Goal: Task Accomplishment & Management: Manage account settings

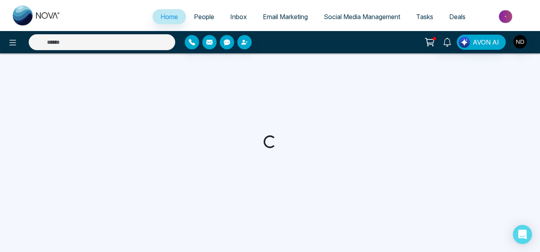
select select "*"
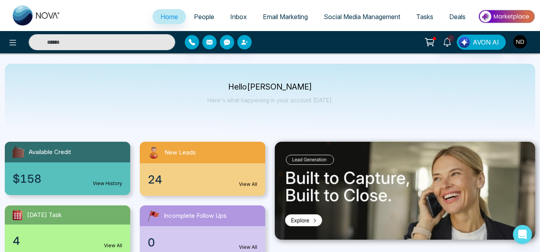
click at [155, 47] on input "text" at bounding box center [102, 42] width 147 height 16
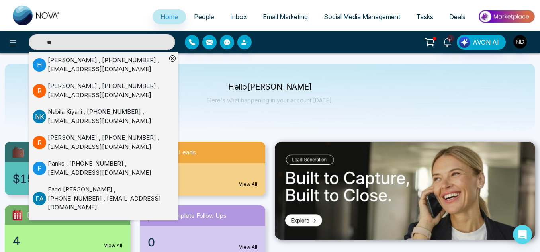
type input "*"
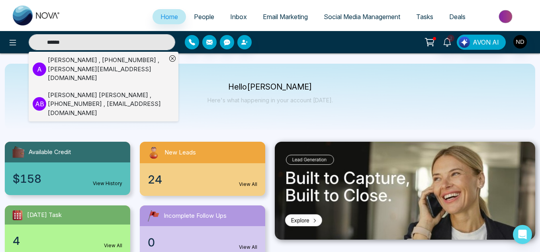
type input "******"
click at [133, 65] on div "Antonia , +14165679583 , antonia_assifi@hotmail.com" at bounding box center [107, 69] width 119 height 27
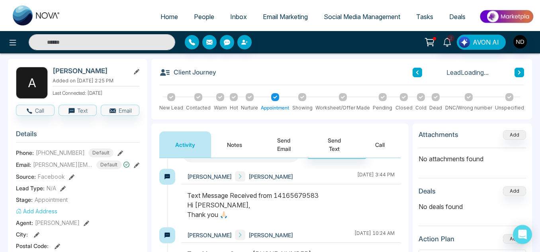
scroll to position [126, 0]
click at [233, 149] on button "Notes" at bounding box center [234, 144] width 47 height 26
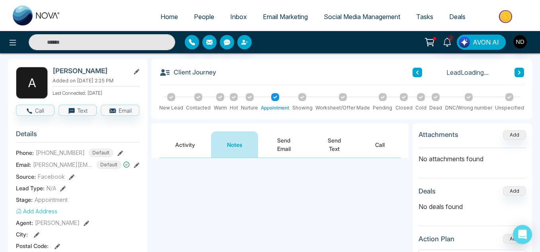
click at [336, 138] on button "Send Text" at bounding box center [334, 144] width 50 height 26
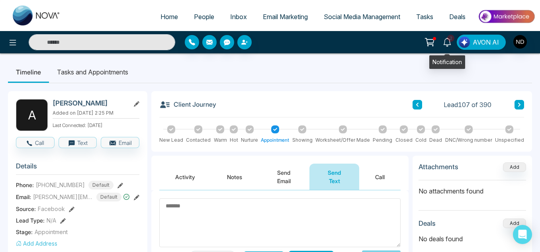
click at [448, 42] on icon at bounding box center [447, 42] width 9 height 9
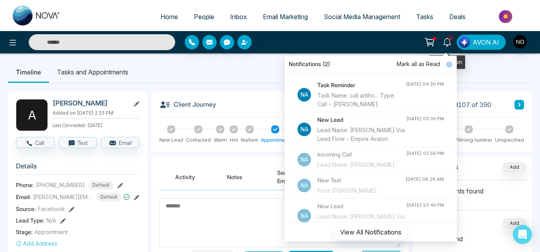
click at [448, 42] on icon at bounding box center [447, 42] width 9 height 9
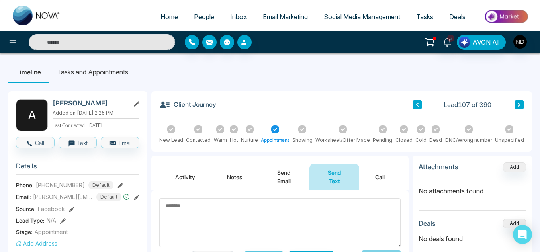
click at [232, 176] on button "Notes" at bounding box center [234, 177] width 47 height 26
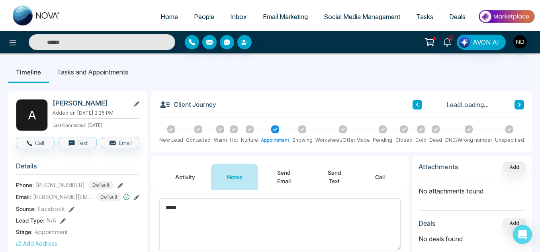
type textarea "******"
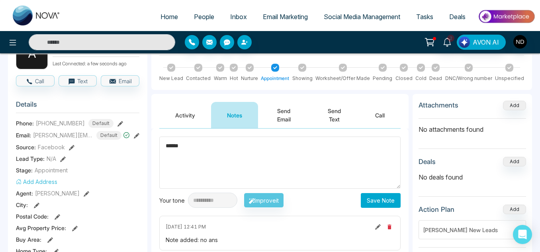
scroll to position [62, 0]
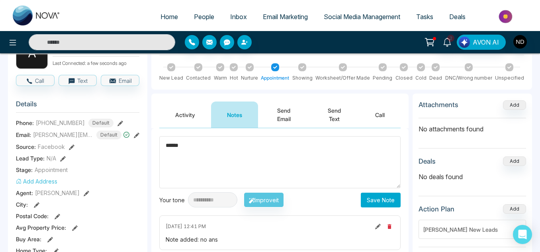
click at [201, 156] on textarea "******" at bounding box center [279, 162] width 241 height 52
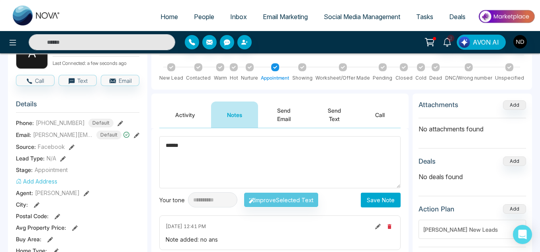
click at [201, 156] on textarea "******" at bounding box center [279, 162] width 241 height 52
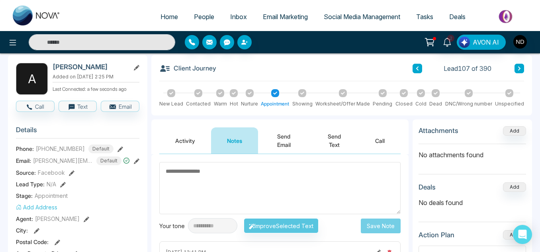
scroll to position [35, 0]
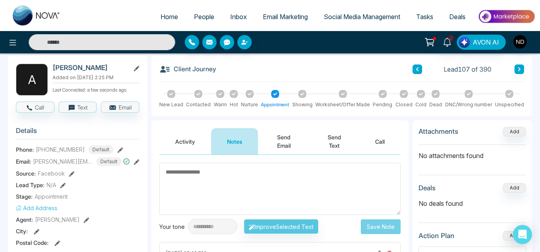
click at [188, 142] on button "Activity" at bounding box center [185, 141] width 52 height 26
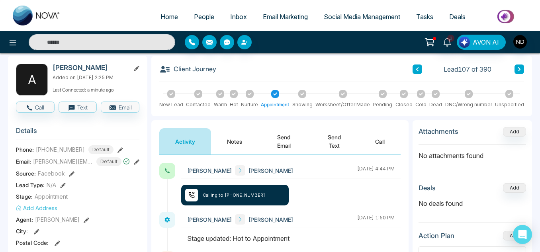
click at [244, 137] on button "Notes" at bounding box center [234, 141] width 47 height 26
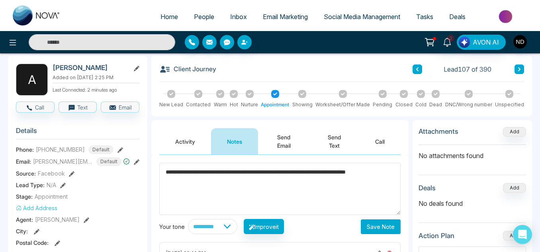
click at [170, 174] on textarea "**********" at bounding box center [279, 189] width 241 height 52
type textarea "**********"
click at [379, 233] on button "Save Note" at bounding box center [381, 226] width 40 height 15
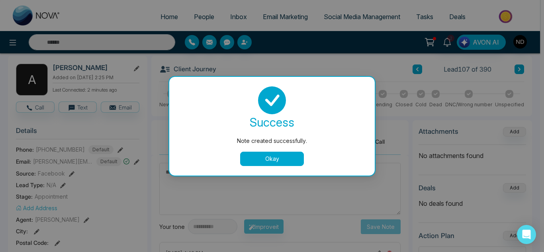
click at [274, 162] on button "Okay" at bounding box center [272, 159] width 64 height 14
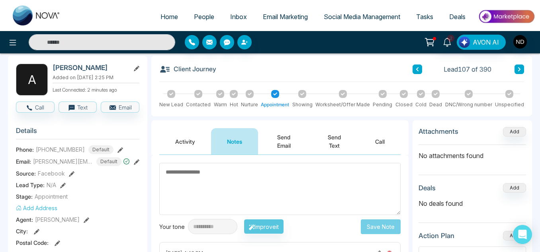
click at [196, 142] on button "Activity" at bounding box center [185, 141] width 52 height 26
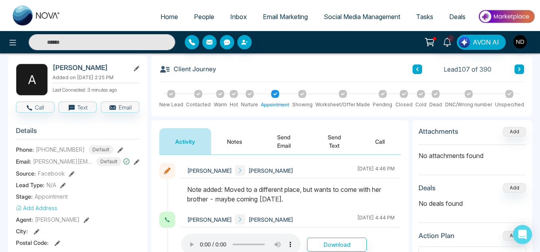
click at [105, 45] on input "text" at bounding box center [102, 42] width 147 height 16
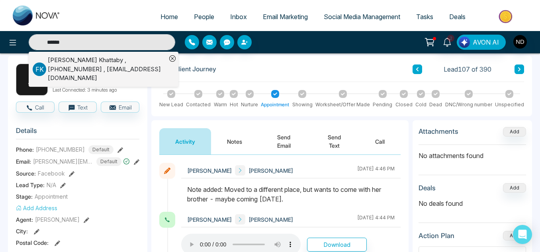
type input "******"
click at [123, 67] on div "Fouzia El Khattaby , +13653662917 , fouziaarrese@aol.com" at bounding box center [107, 69] width 119 height 27
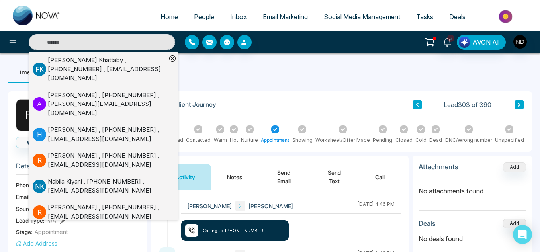
click at [193, 66] on ul "Timeline Tasks and Appointments" at bounding box center [270, 71] width 524 height 21
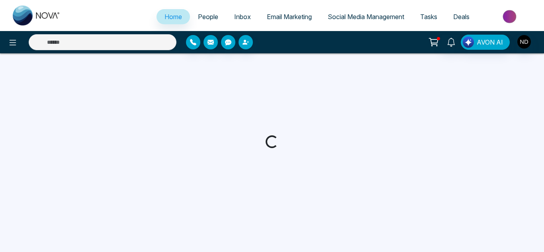
select select "*"
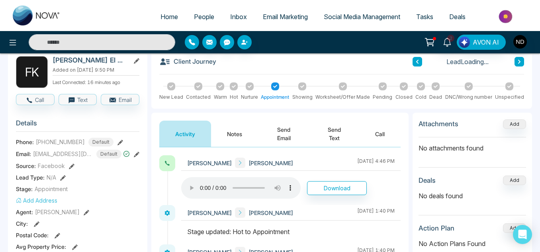
scroll to position [43, 0]
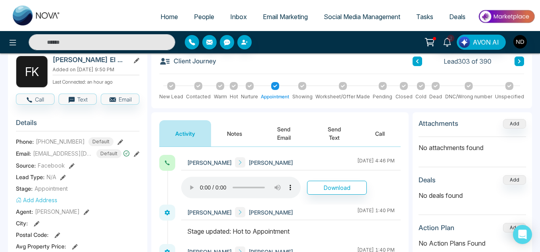
click at [197, 10] on link "People" at bounding box center [204, 16] width 36 height 15
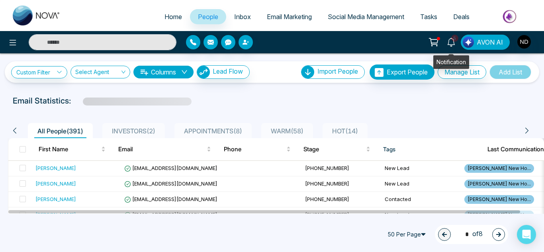
click at [452, 44] on icon at bounding box center [451, 42] width 9 height 9
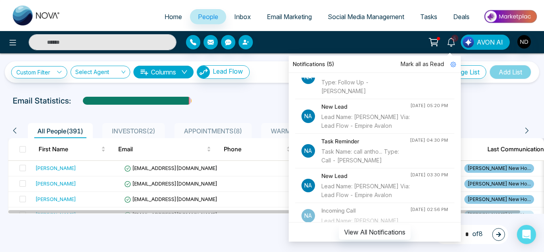
scroll to position [57, 0]
click at [377, 164] on div "Task Name: call antho... Type: Call - [PERSON_NAME]" at bounding box center [365, 156] width 88 height 18
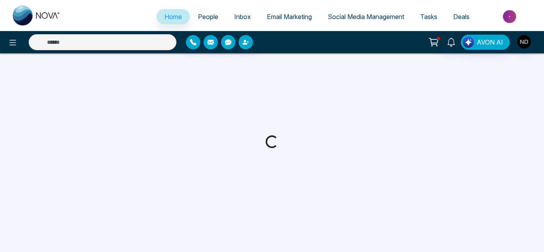
select select "*"
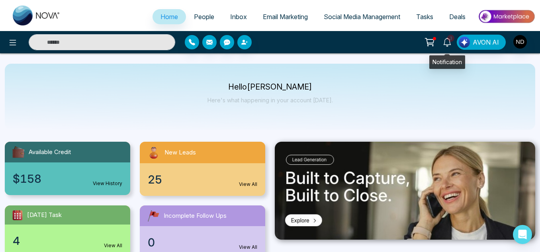
click at [452, 41] on span "3" at bounding box center [450, 38] width 7 height 7
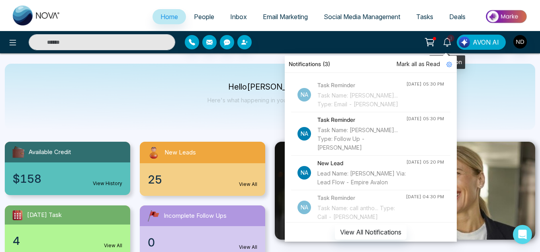
click at [447, 40] on icon at bounding box center [447, 42] width 9 height 9
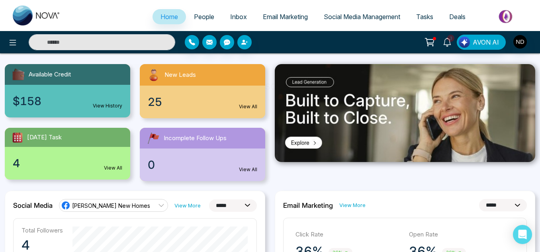
scroll to position [78, 0]
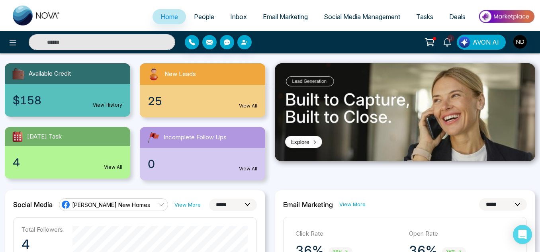
click at [119, 152] on div "4 View All" at bounding box center [67, 162] width 125 height 33
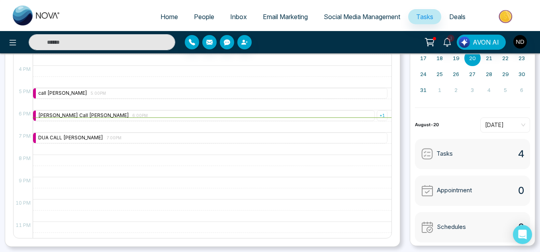
scroll to position [332, 0]
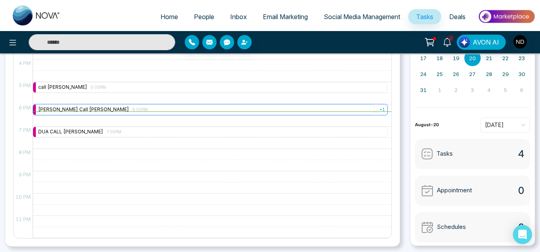
click at [379, 108] on div "+ 1" at bounding box center [382, 109] width 11 height 11
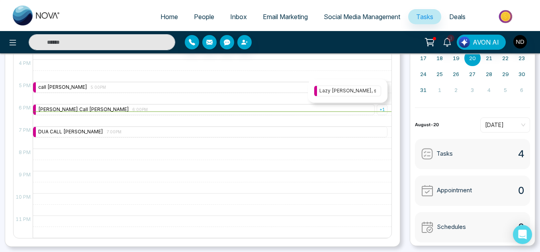
click at [324, 92] on div "Lazy [PERSON_NAME], stop napping, and EMAIL [PERSON_NAME] about Niagara’s towns…" at bounding box center [347, 91] width 57 height 8
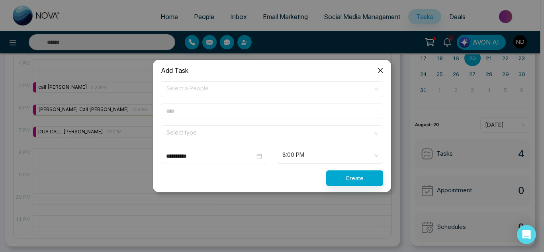
click at [386, 72] on span "Close" at bounding box center [379, 70] width 21 height 21
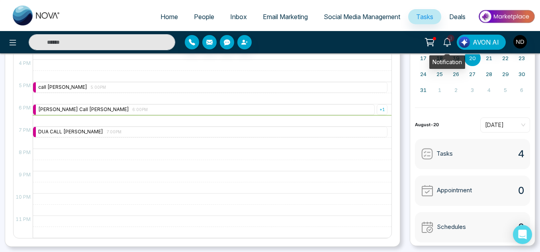
click at [444, 40] on icon at bounding box center [447, 42] width 9 height 9
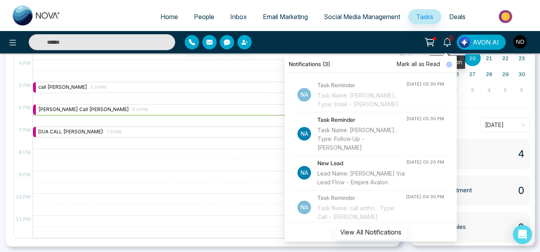
click at [448, 39] on span "3" at bounding box center [450, 38] width 7 height 7
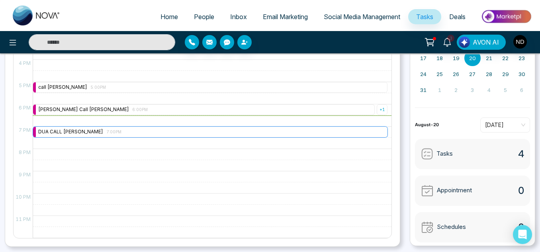
click at [238, 134] on div "DUA CALL ROGER 7:00PM" at bounding box center [210, 132] width 354 height 11
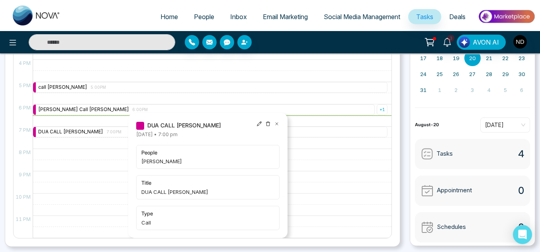
click at [184, 125] on span "DUA CALL [PERSON_NAME]" at bounding box center [184, 125] width 74 height 9
click at [174, 155] on span "people" at bounding box center [207, 152] width 133 height 8
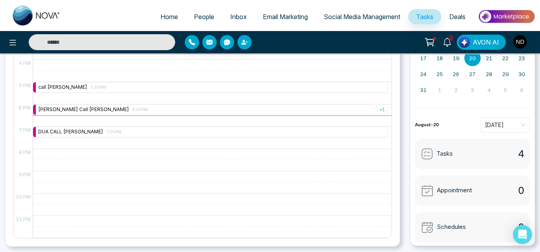
click at [121, 38] on input "text" at bounding box center [102, 42] width 147 height 16
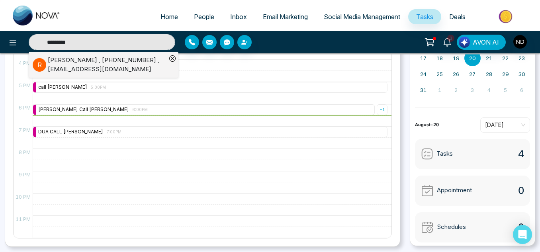
type input "*********"
click at [133, 59] on div "Roger Moore , +12368672311 , moorespeed007@yahoo.com" at bounding box center [107, 65] width 119 height 18
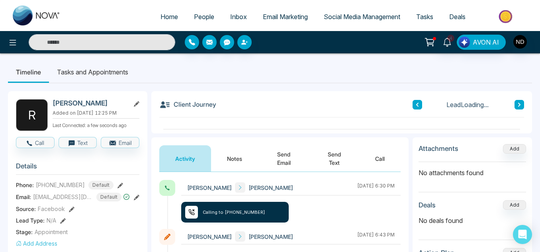
click at [239, 150] on button "Notes" at bounding box center [234, 158] width 47 height 26
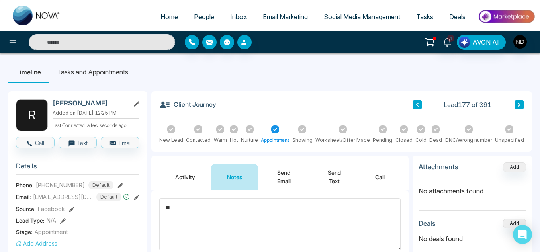
type textarea "*"
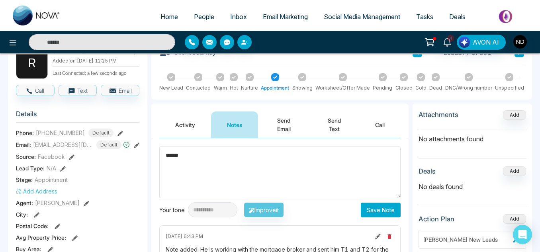
type textarea "******"
click at [382, 203] on button "Save Note" at bounding box center [381, 210] width 40 height 15
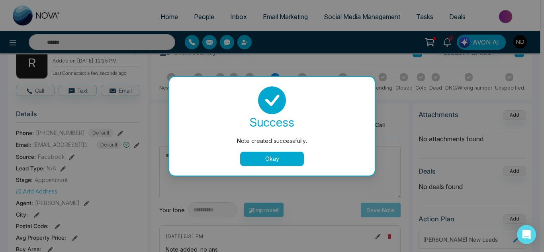
click at [279, 159] on button "Okay" at bounding box center [272, 159] width 64 height 14
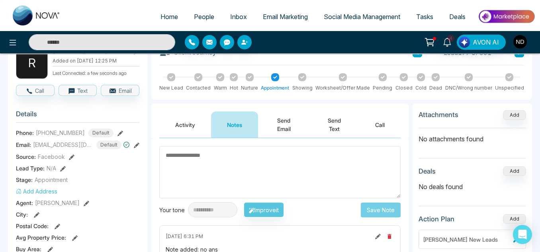
click at [133, 44] on input "text" at bounding box center [102, 42] width 147 height 16
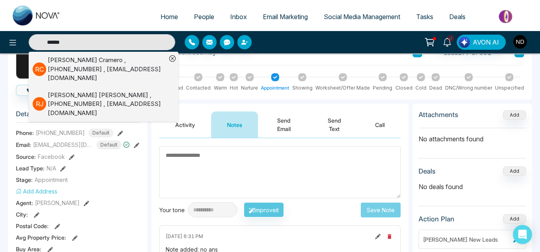
type input "******"
click at [140, 91] on div "Robert Jessemy , +16478850730 , robertjessemy@gmail.com" at bounding box center [107, 104] width 119 height 27
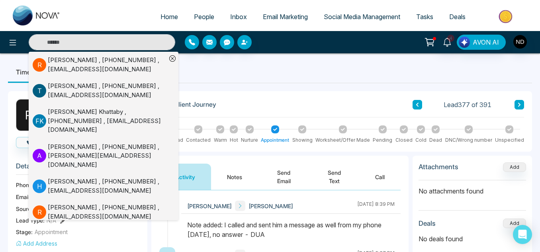
click at [241, 156] on div "Activity Notes Send Email Send Text Call" at bounding box center [279, 173] width 257 height 35
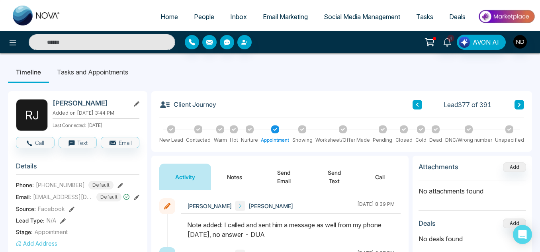
click at [131, 38] on input "text" at bounding box center [102, 42] width 147 height 16
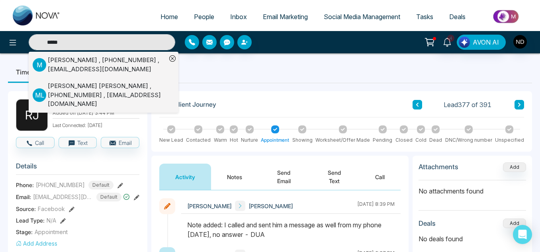
type input "*****"
click at [148, 68] on div "Marie , +14372147166 , infomyvirginhairshop@gmail.com" at bounding box center [107, 65] width 119 height 18
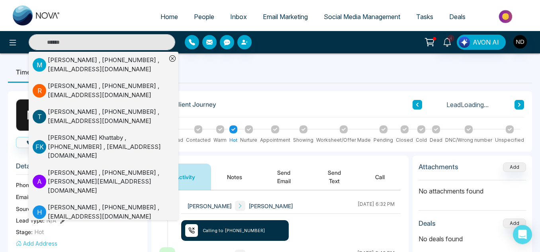
click at [212, 79] on ul "Timeline Tasks and Appointments" at bounding box center [270, 71] width 524 height 21
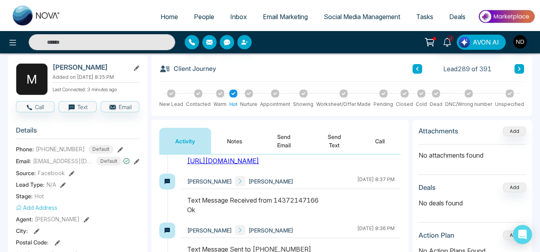
scroll to position [1059, 0]
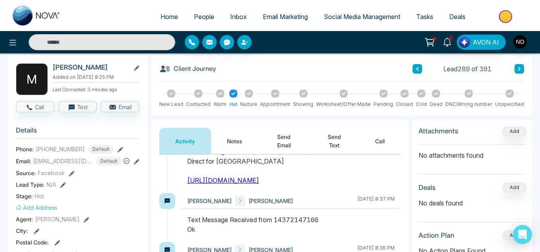
drag, startPoint x: 235, startPoint y: 192, endPoint x: 187, endPoint y: 182, distance: 49.3
click at [187, 182] on div "Text Message Sent to +14372147166 Direct for Caledonia https://drive.google.com…" at bounding box center [290, 166] width 207 height 38
click at [331, 140] on button "Send Text" at bounding box center [334, 141] width 50 height 26
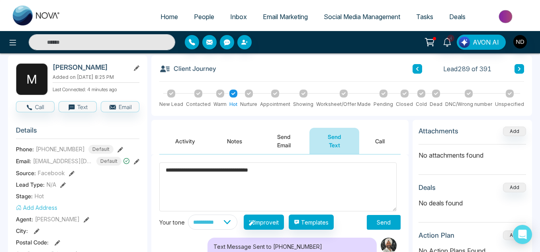
click at [199, 172] on textarea "**********" at bounding box center [277, 186] width 237 height 49
click at [262, 175] on textarea "**********" at bounding box center [277, 186] width 237 height 49
paste textarea "**********"
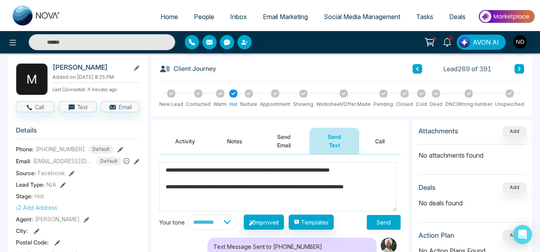
type textarea "**********"
click at [372, 223] on button "Send" at bounding box center [384, 222] width 34 height 15
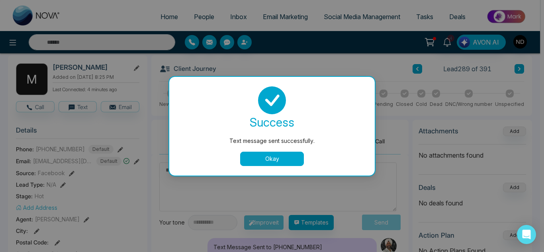
click at [277, 159] on button "Okay" at bounding box center [272, 159] width 64 height 14
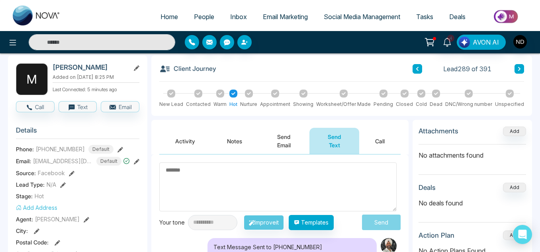
click at [138, 40] on input "text" at bounding box center [102, 42] width 147 height 16
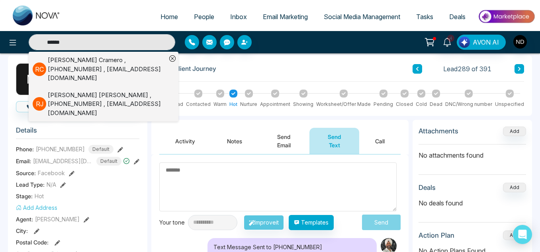
type input "******"
click at [147, 93] on div "Robert Jessemy , +16478850730 , robertjessemy@gmail.com" at bounding box center [107, 104] width 119 height 27
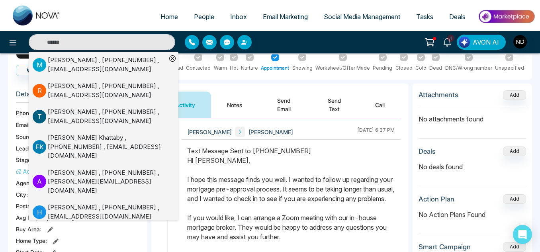
scroll to position [55, 0]
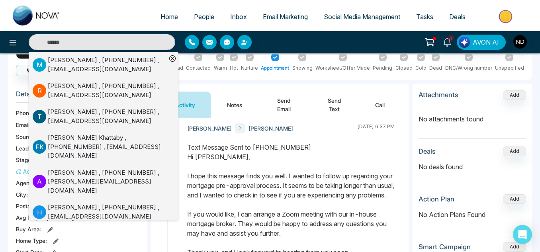
click at [171, 59] on icon at bounding box center [172, 58] width 6 height 6
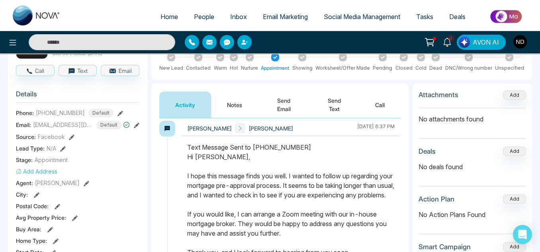
click at [223, 182] on div "Text Message Sent to +16478850730 Hi Robert, I hope this message finds you well…" at bounding box center [290, 214] width 207 height 143
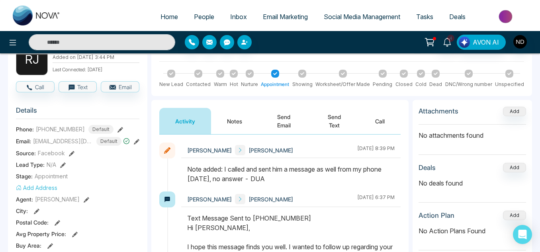
scroll to position [0, 0]
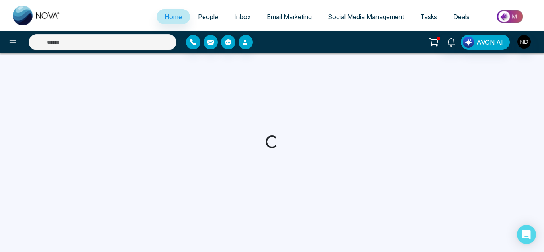
select select "*"
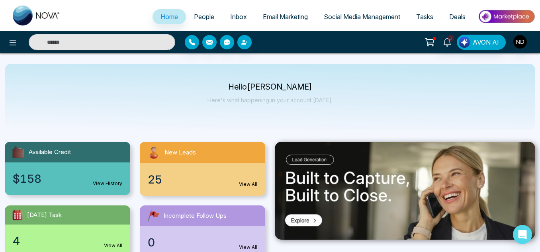
select select "*"
